Goal: Transaction & Acquisition: Download file/media

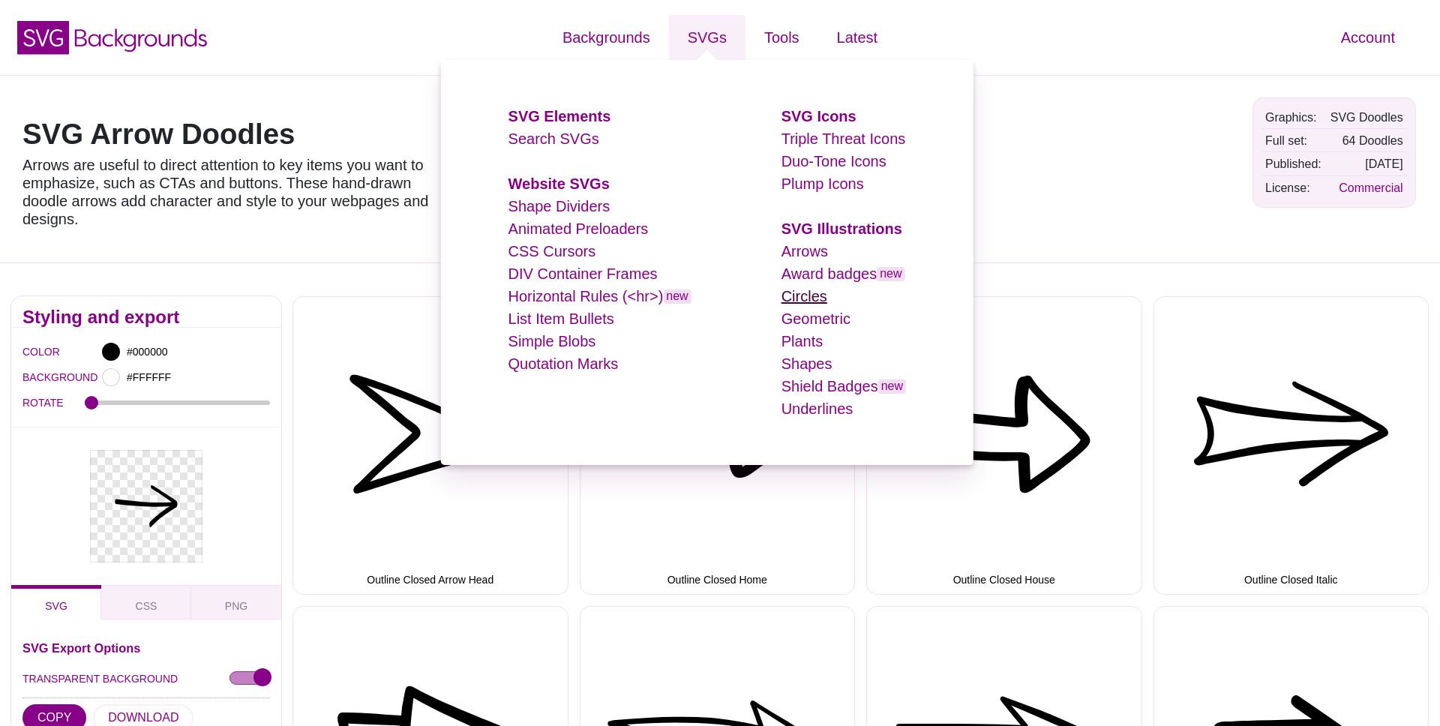
click at [808, 298] on link "Circles" at bounding box center [805, 296] width 46 height 17
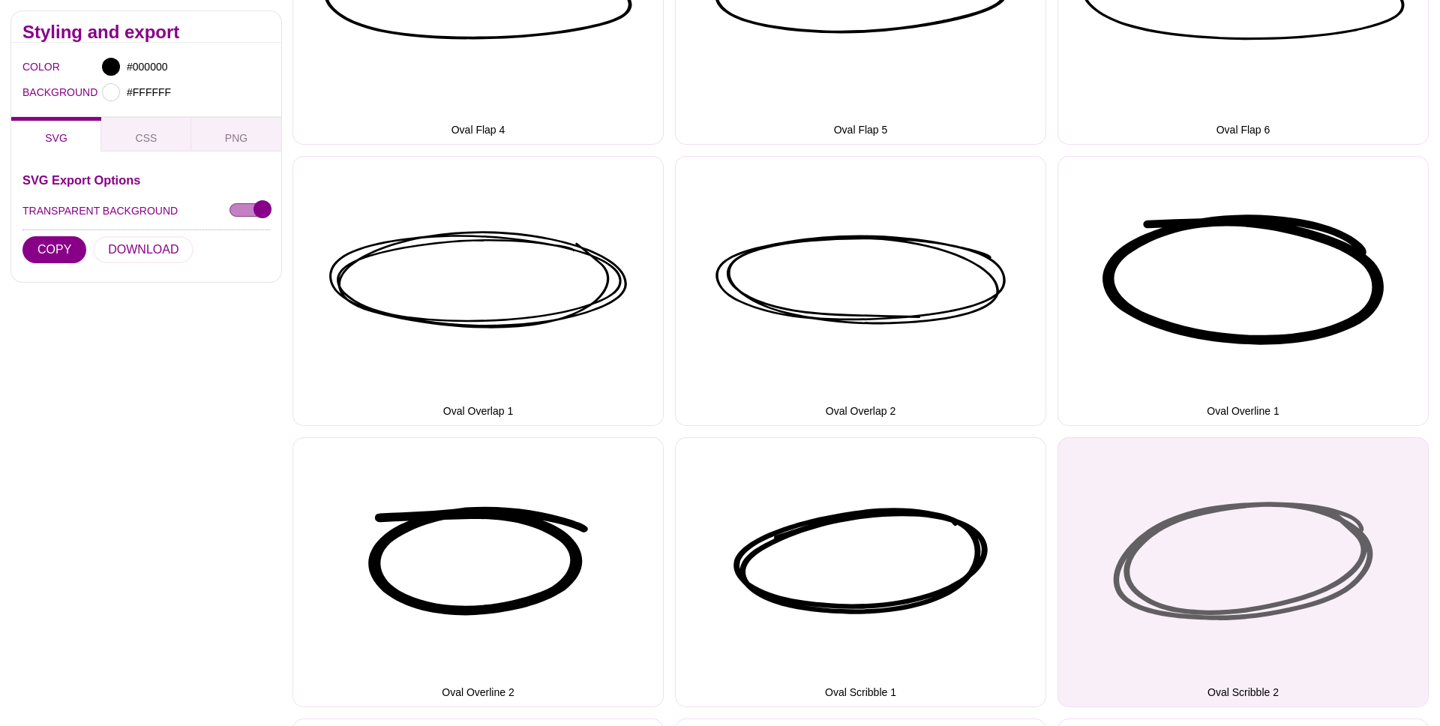
scroll to position [2466, 0]
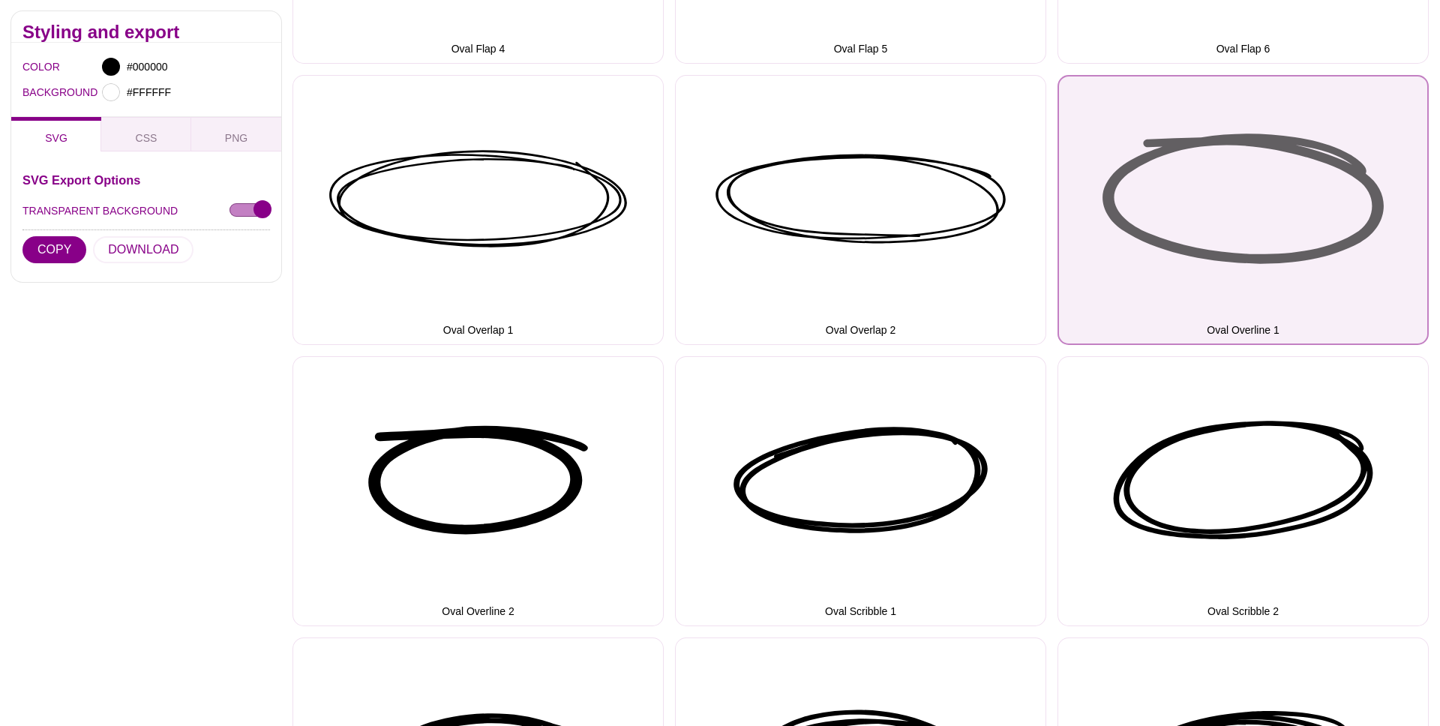
click at [1128, 158] on button "Oval Overline 1" at bounding box center [1243, 210] width 371 height 270
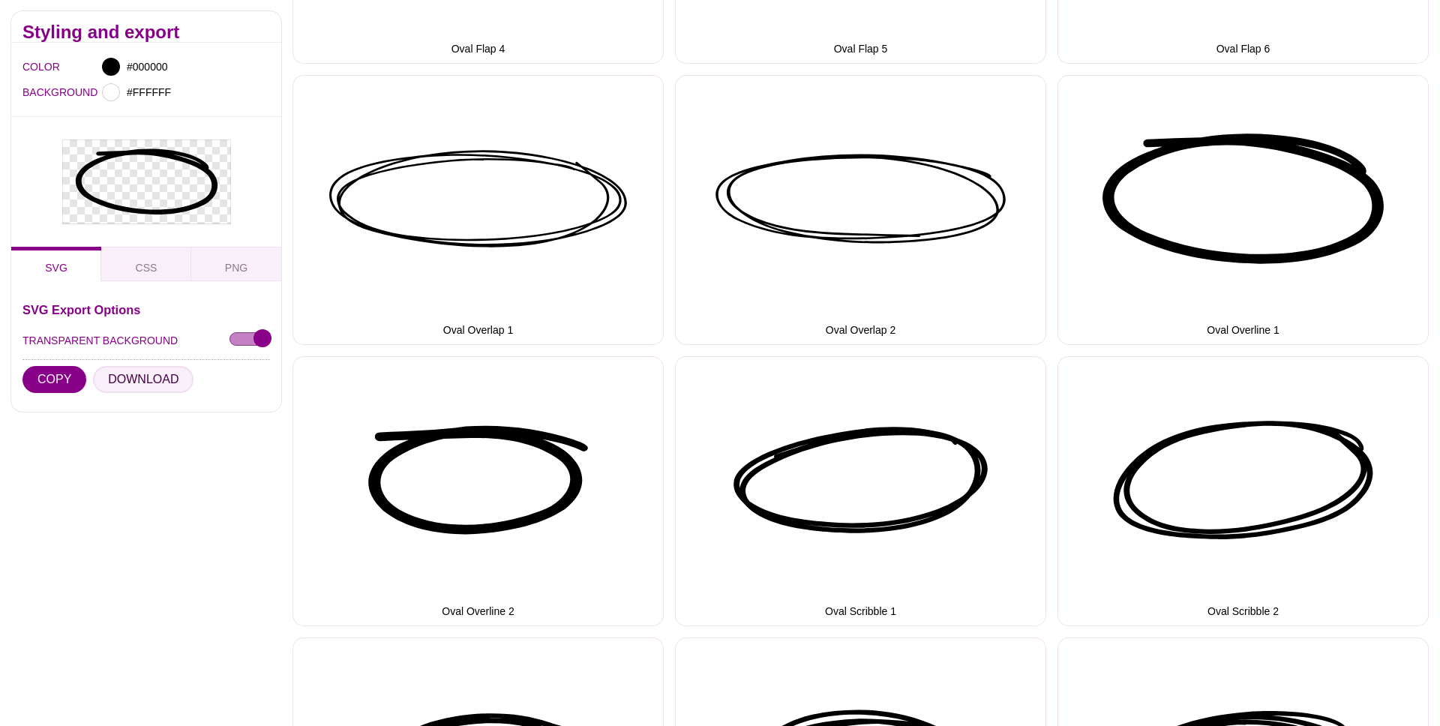
click at [140, 371] on button "DOWNLOAD" at bounding box center [143, 379] width 101 height 27
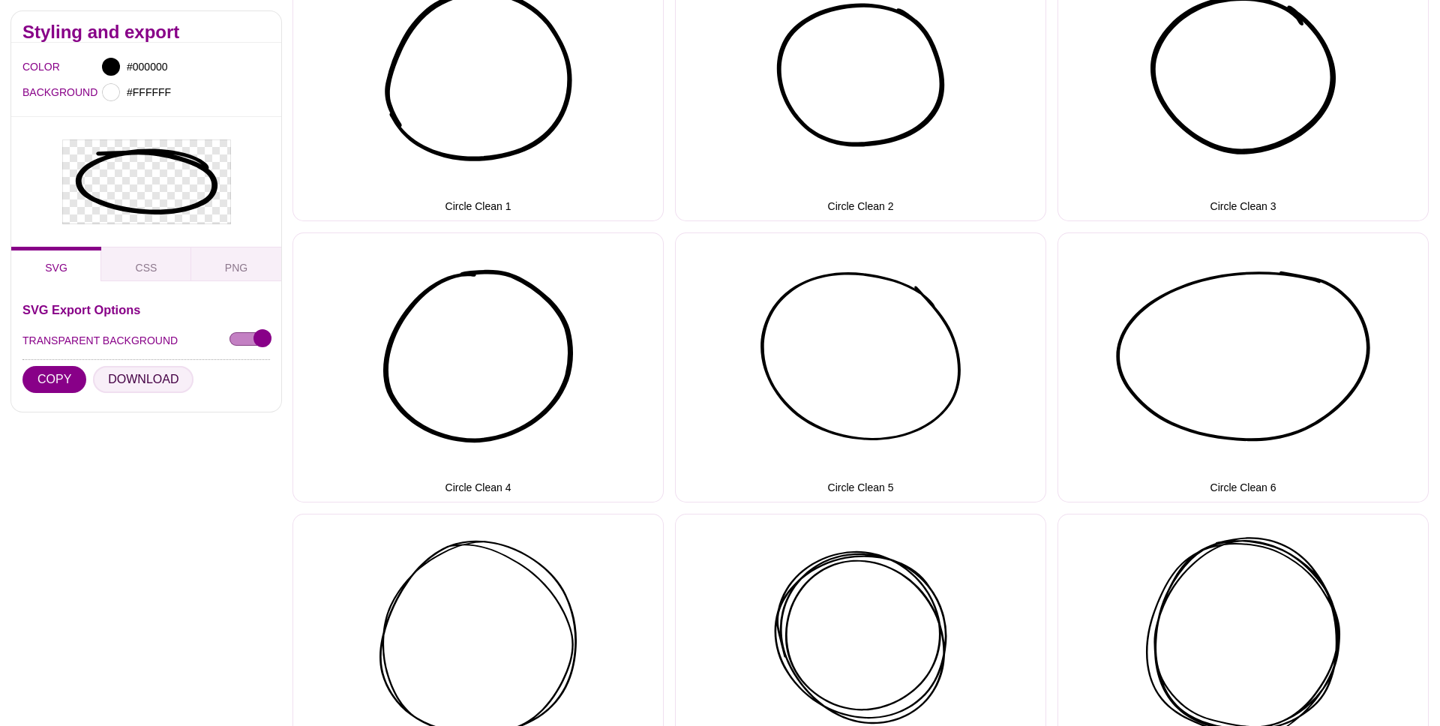
scroll to position [0, 0]
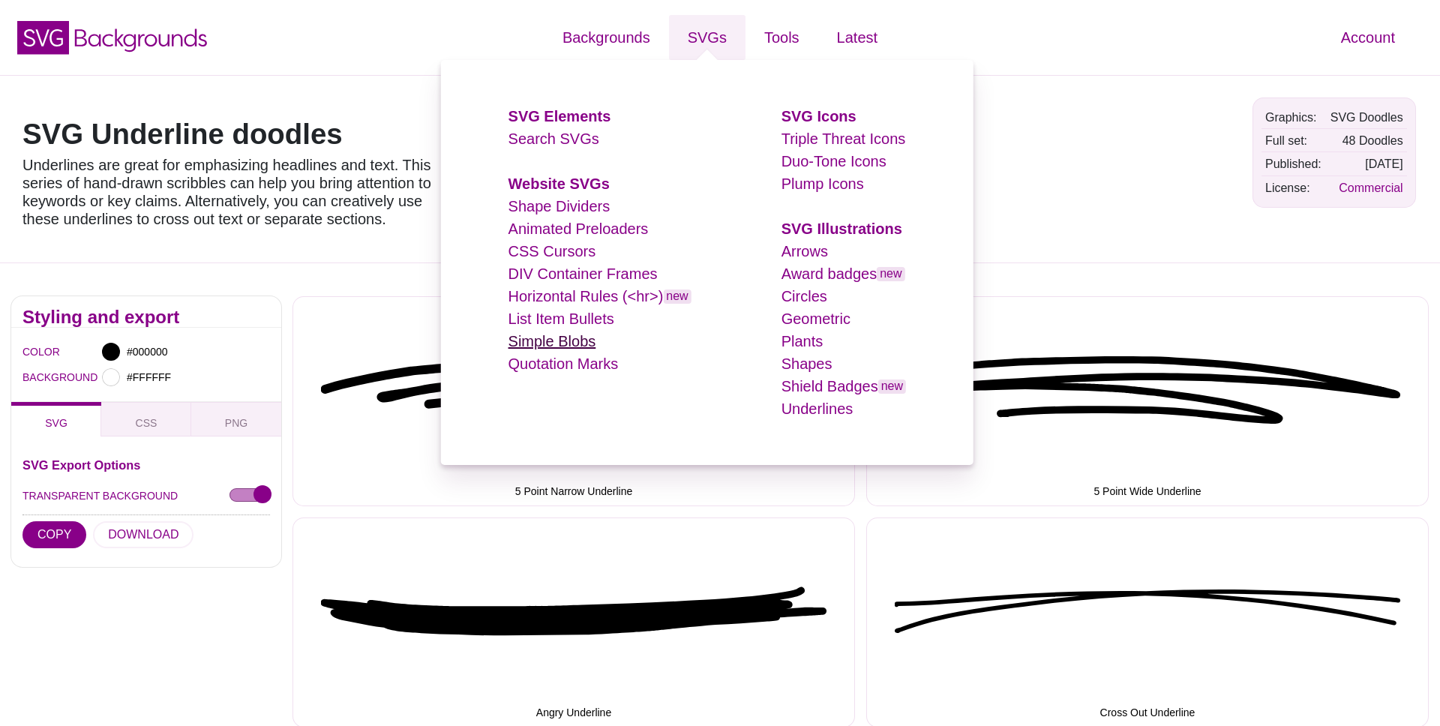
click at [545, 344] on link "Simple Blobs" at bounding box center [553, 341] width 88 height 17
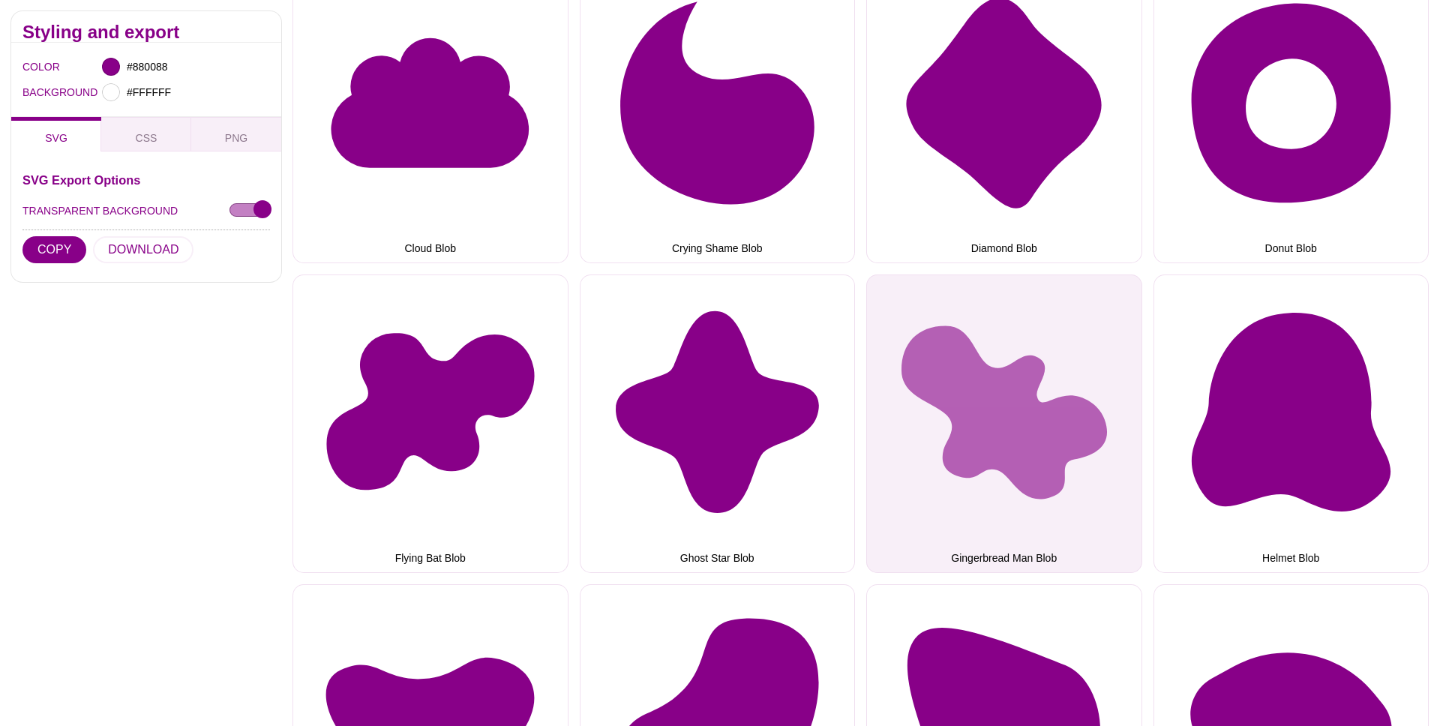
scroll to position [506, 0]
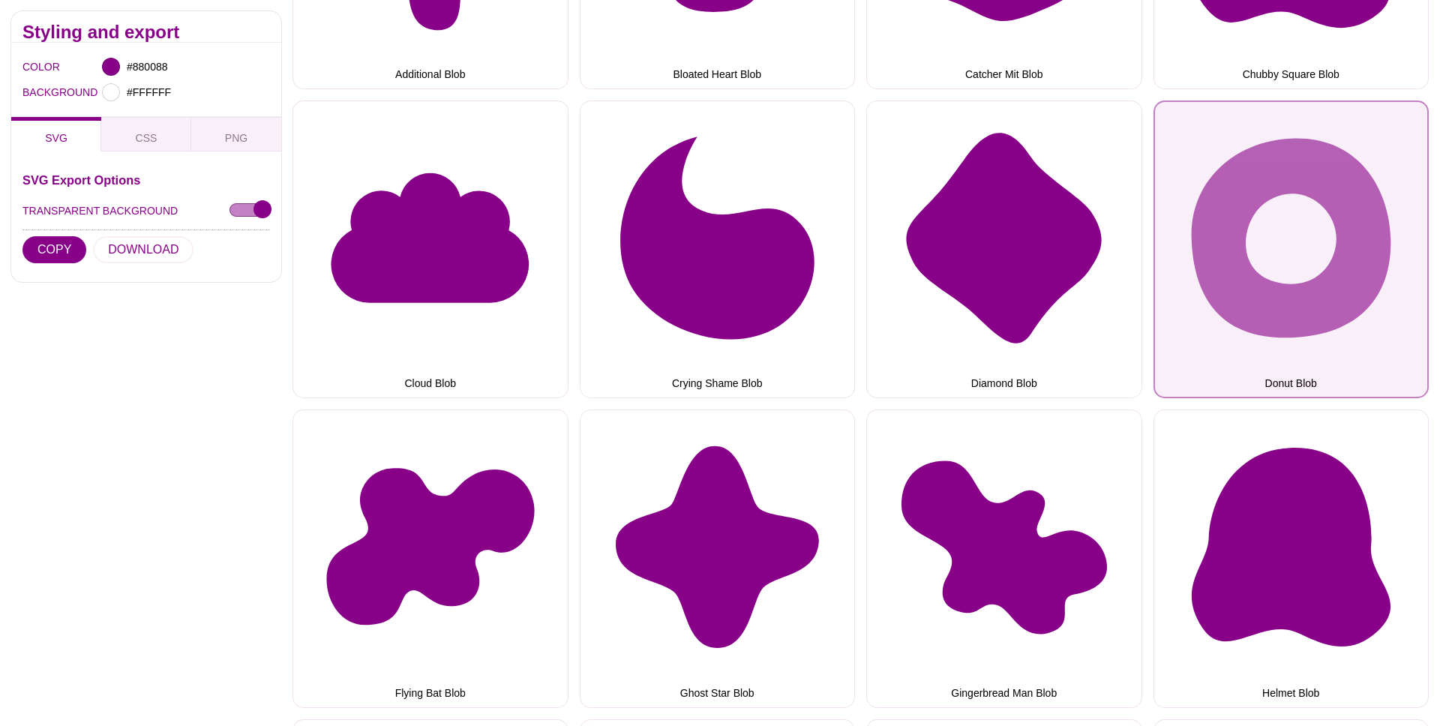
click at [1251, 227] on button "Donut Blob" at bounding box center [1292, 250] width 276 height 299
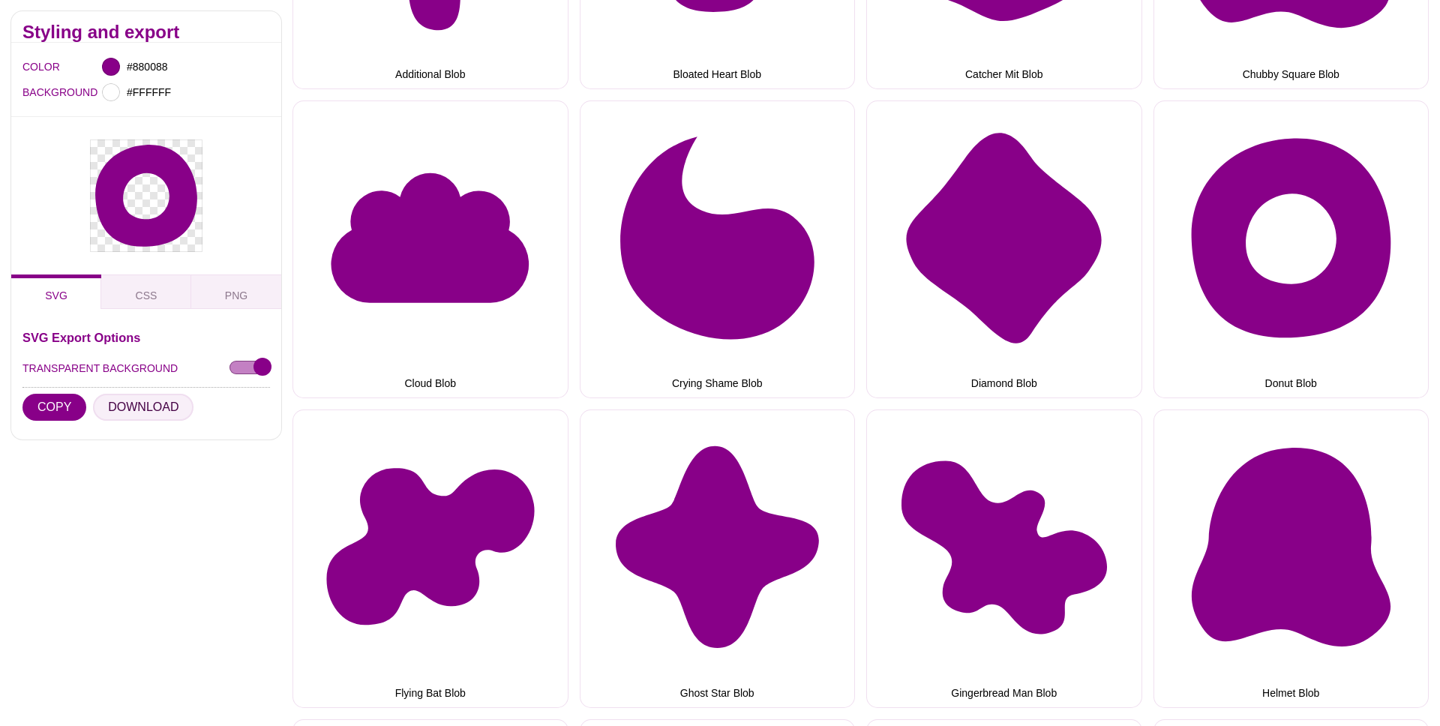
drag, startPoint x: 150, startPoint y: 404, endPoint x: 182, endPoint y: 474, distance: 76.9
click at [152, 404] on button "DOWNLOAD" at bounding box center [143, 407] width 101 height 27
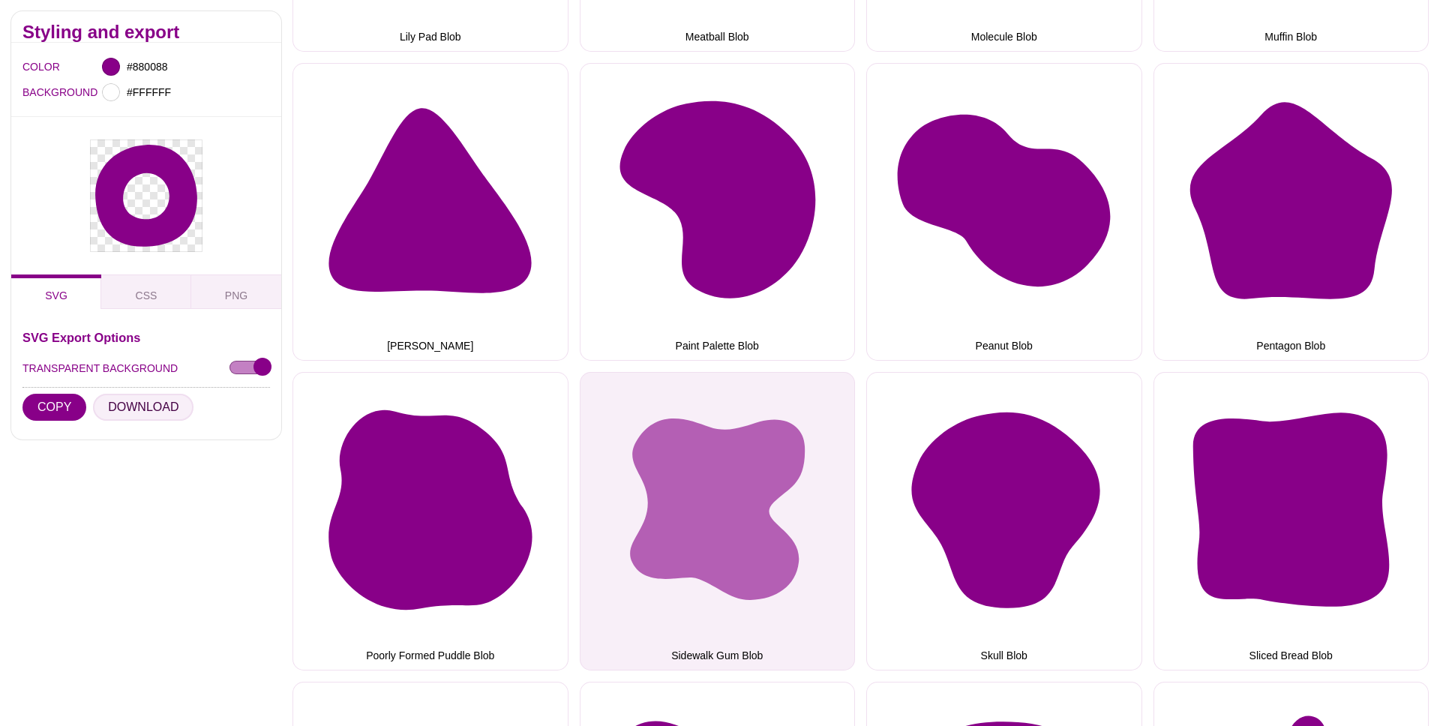
scroll to position [1826, 0]
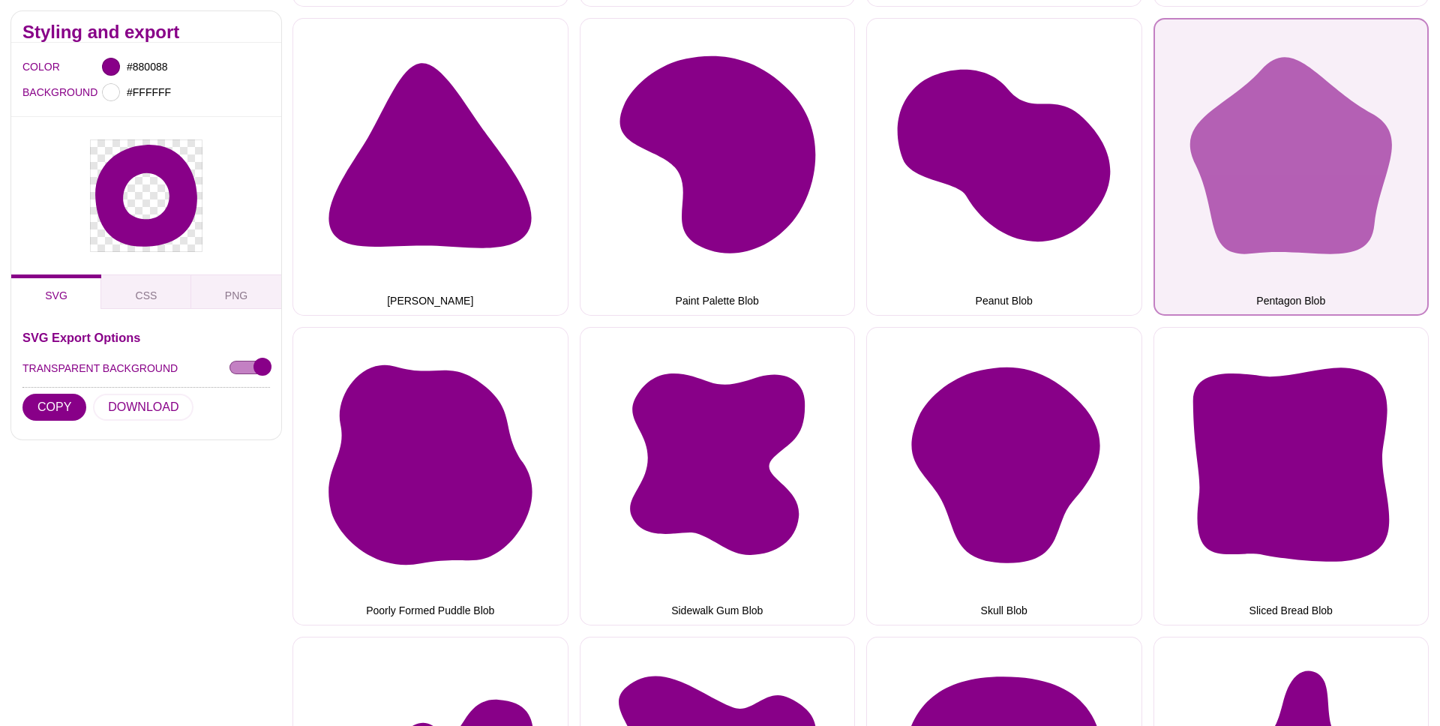
click at [1303, 176] on button "Pentagon Blob" at bounding box center [1292, 167] width 276 height 299
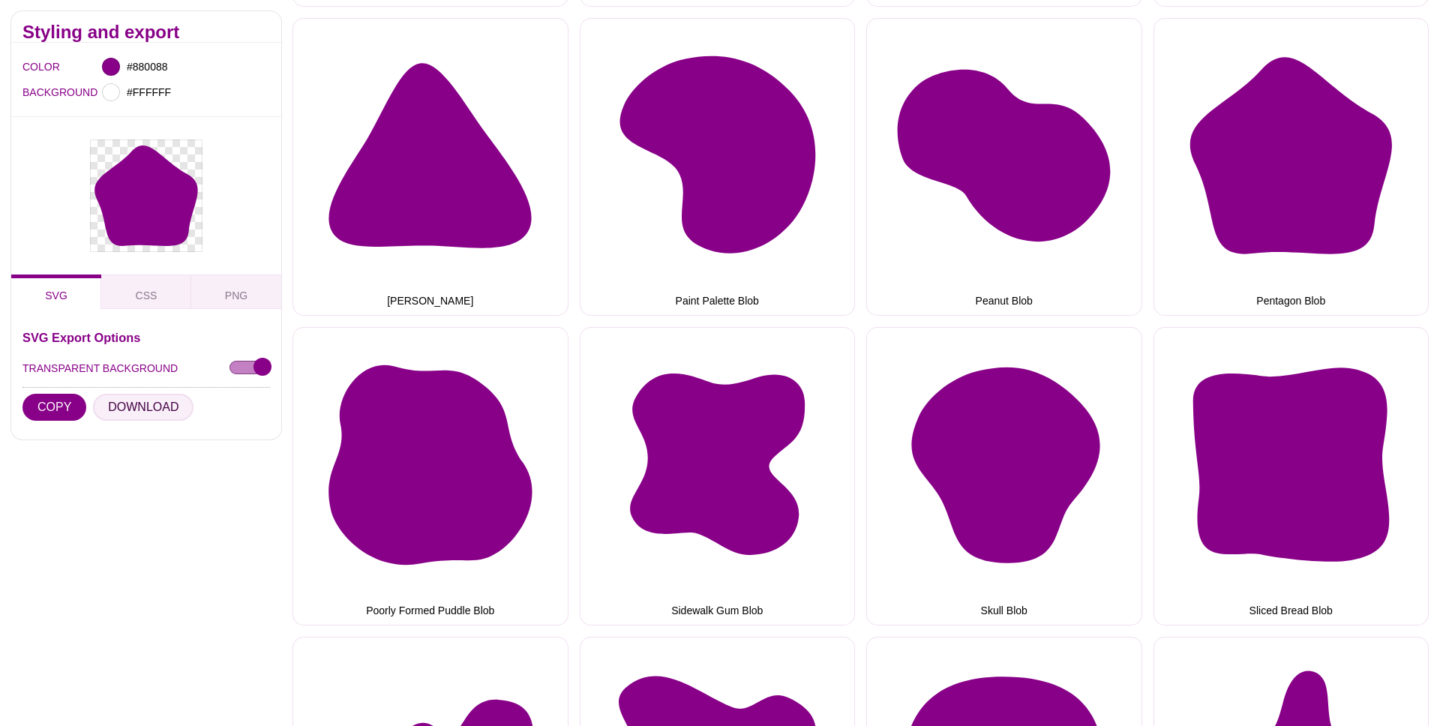
click at [145, 410] on button "DOWNLOAD" at bounding box center [143, 407] width 101 height 27
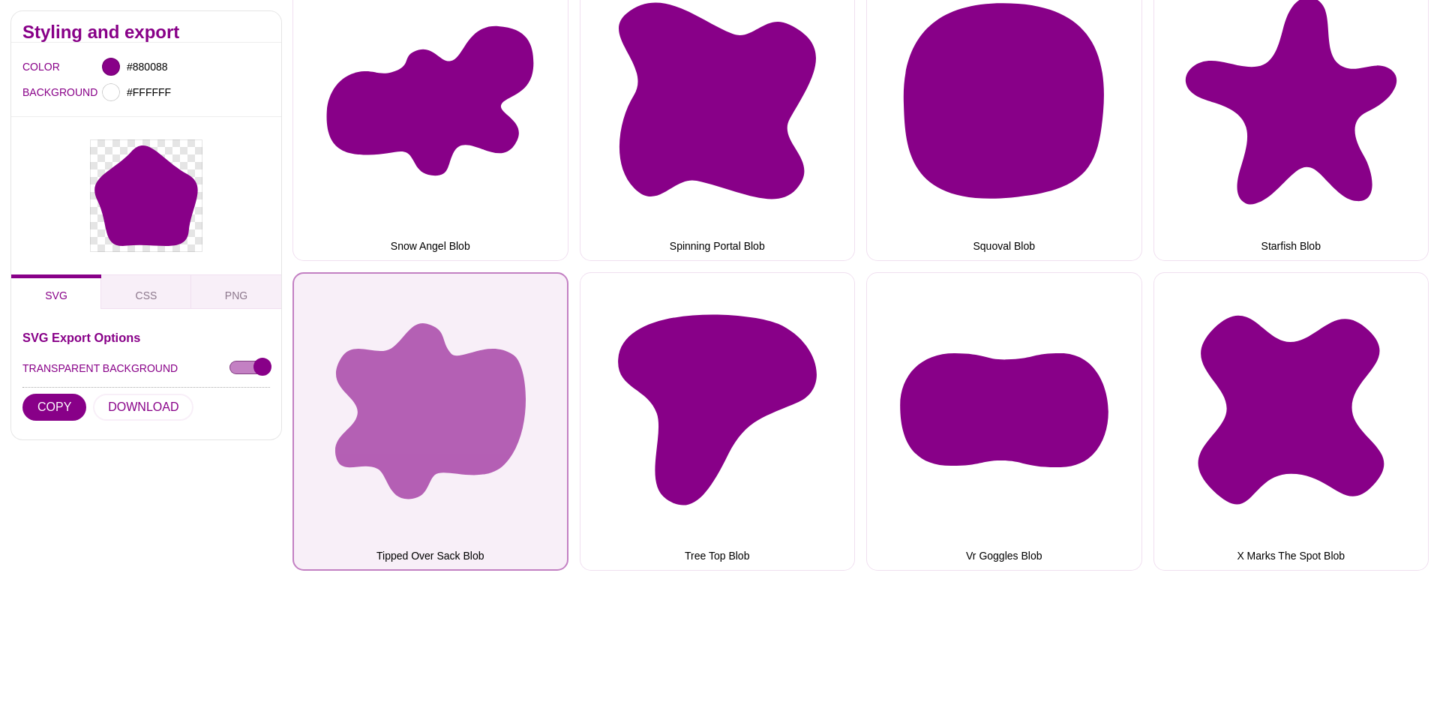
click at [498, 405] on button "Tipped Over Sack Blob" at bounding box center [431, 421] width 276 height 299
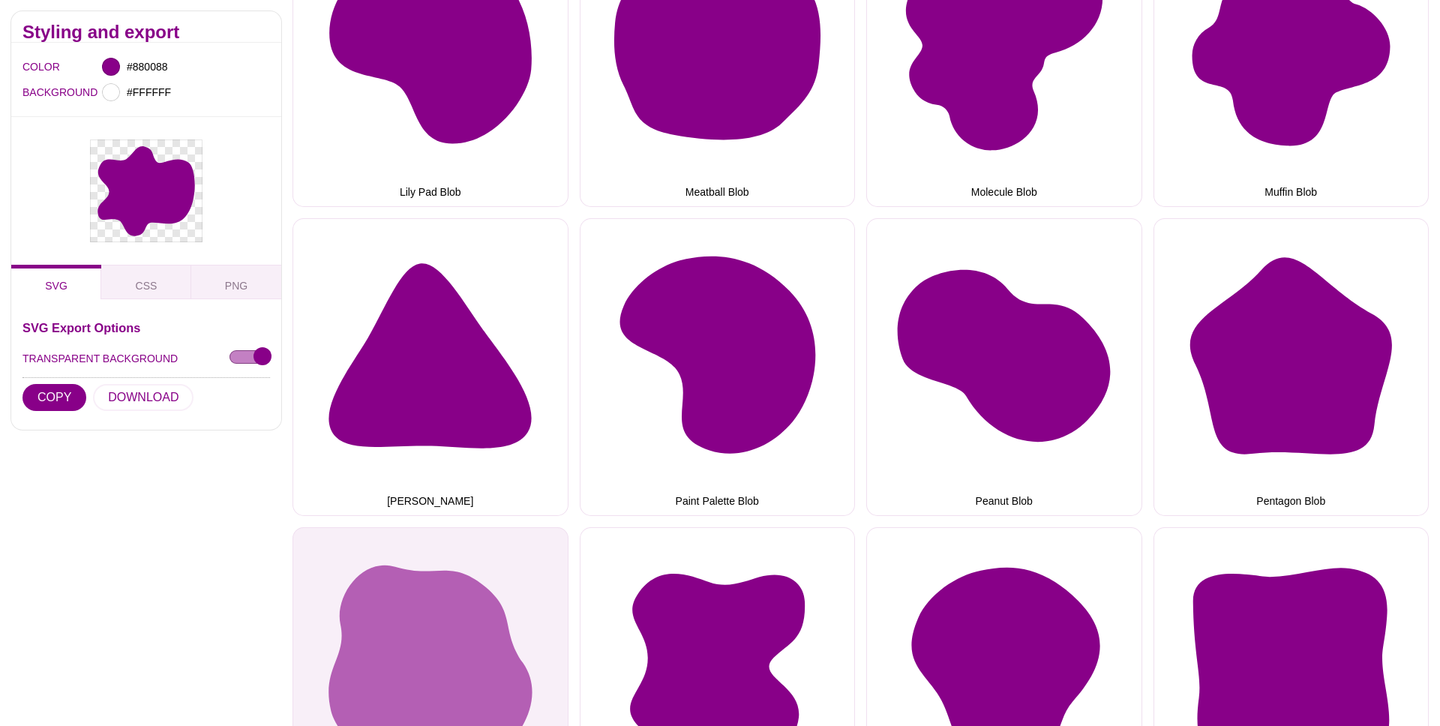
scroll to position [1625, 0]
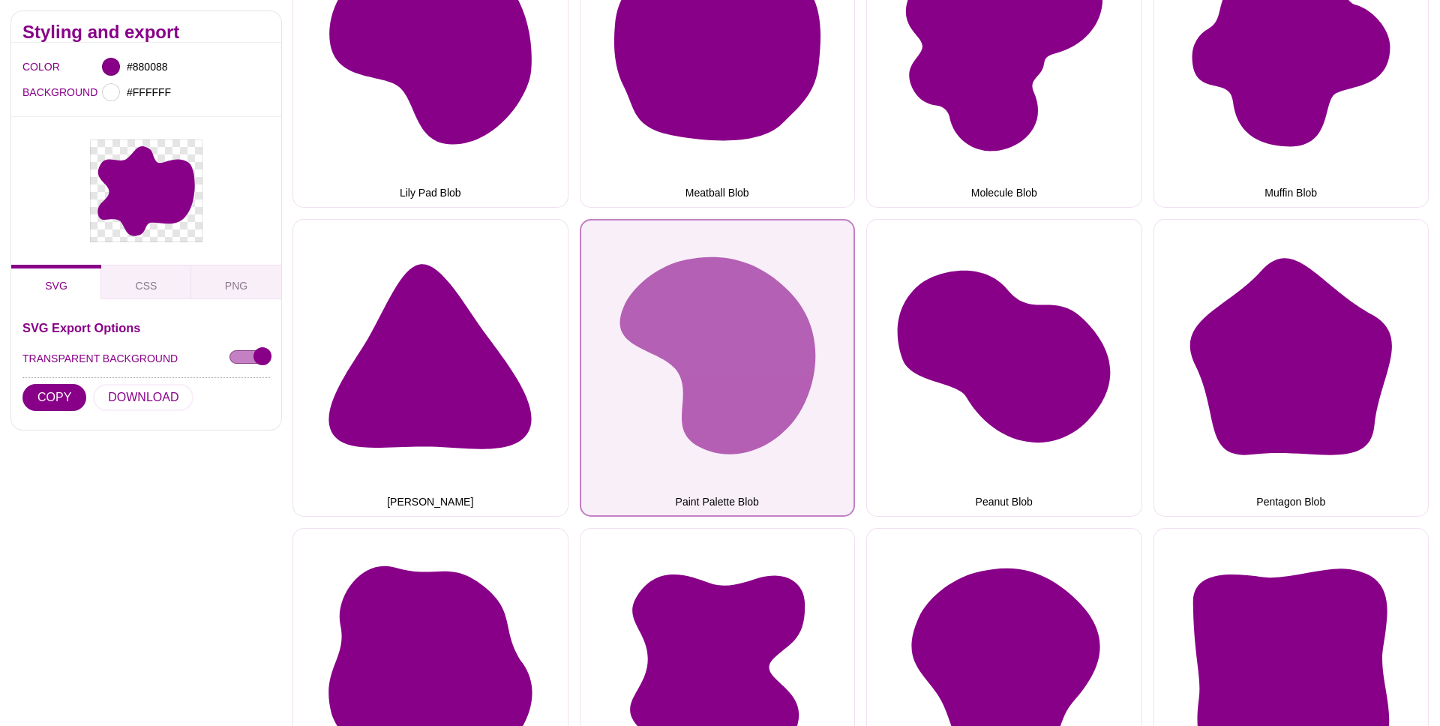
click at [676, 290] on button "Paint Palette Blob" at bounding box center [718, 368] width 276 height 299
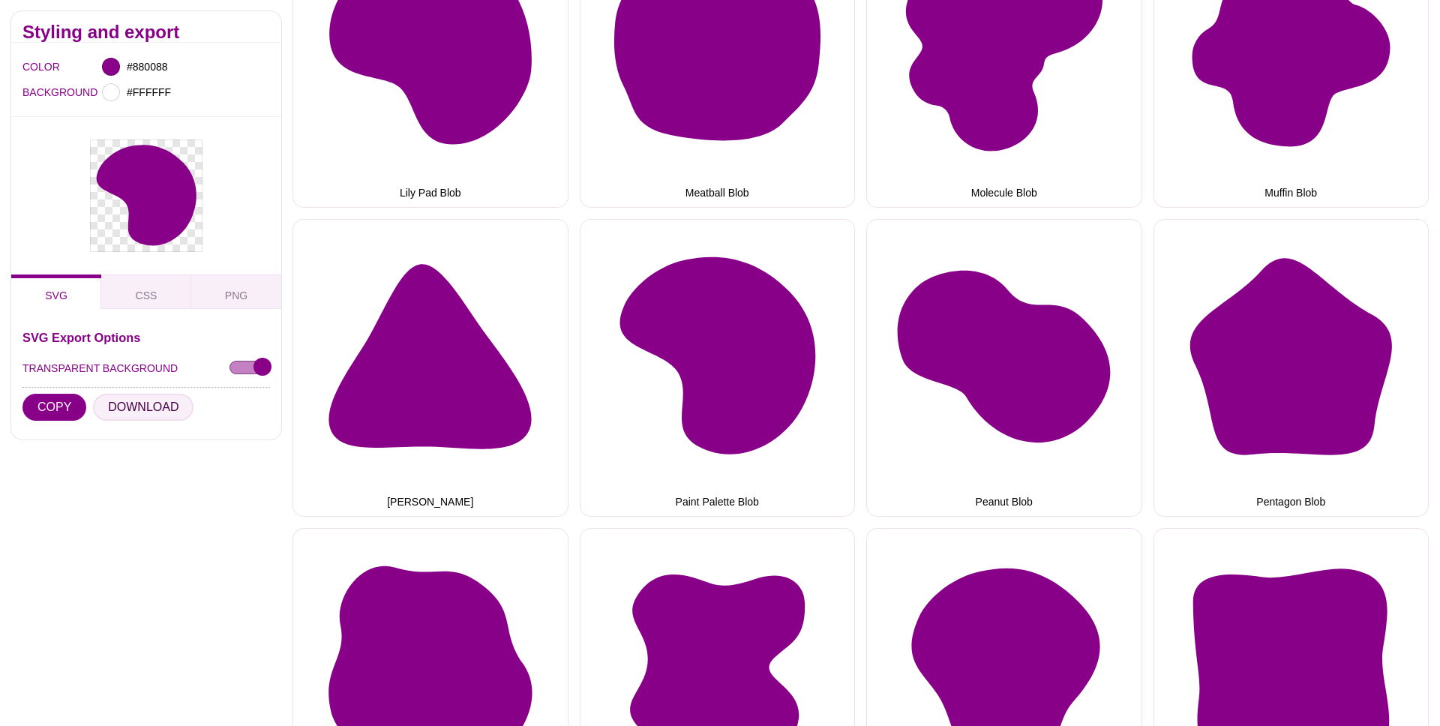
click at [148, 408] on button "DOWNLOAD" at bounding box center [143, 407] width 101 height 27
